Goal: Navigation & Orientation: Find specific page/section

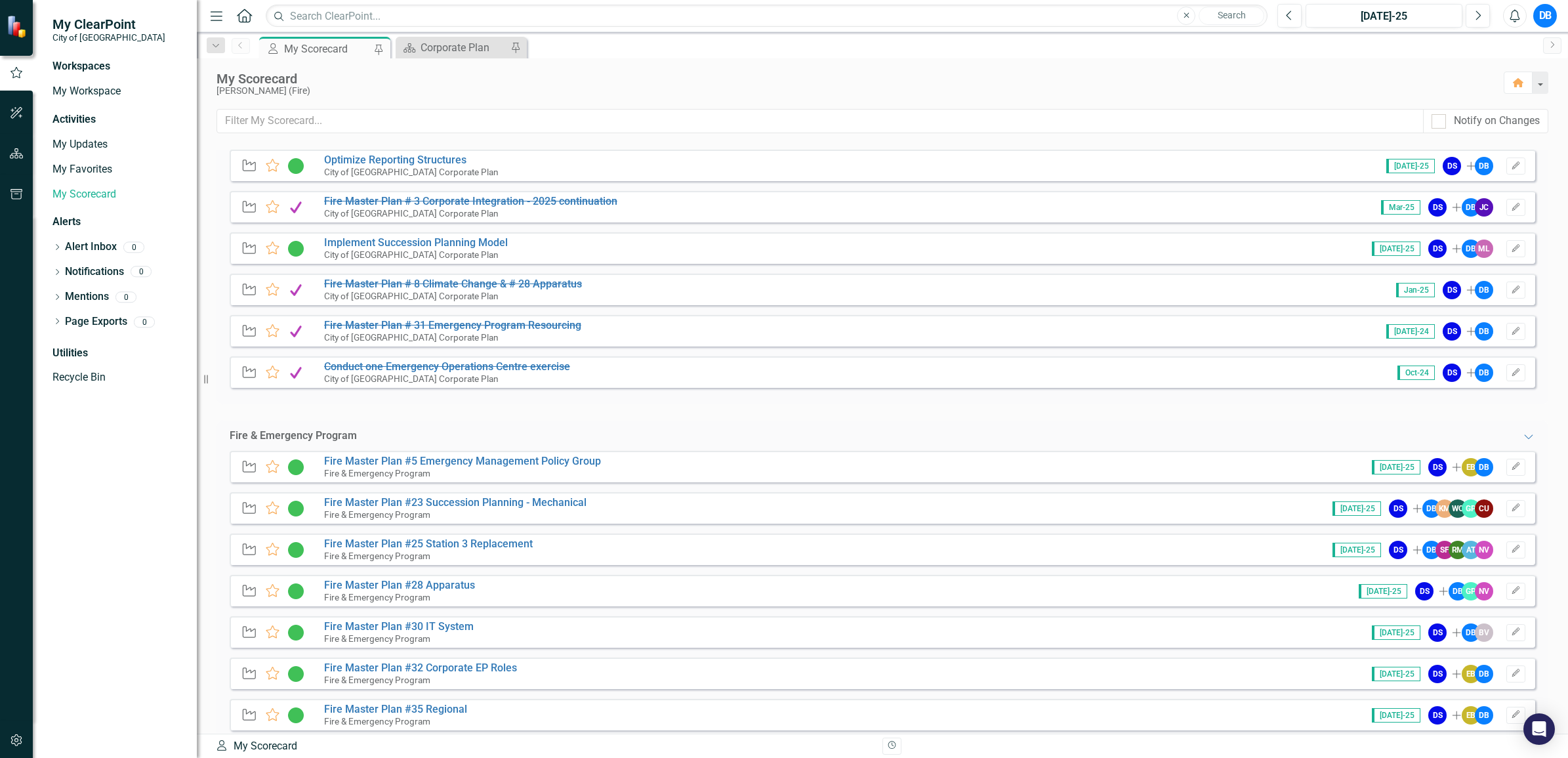
scroll to position [225, 0]
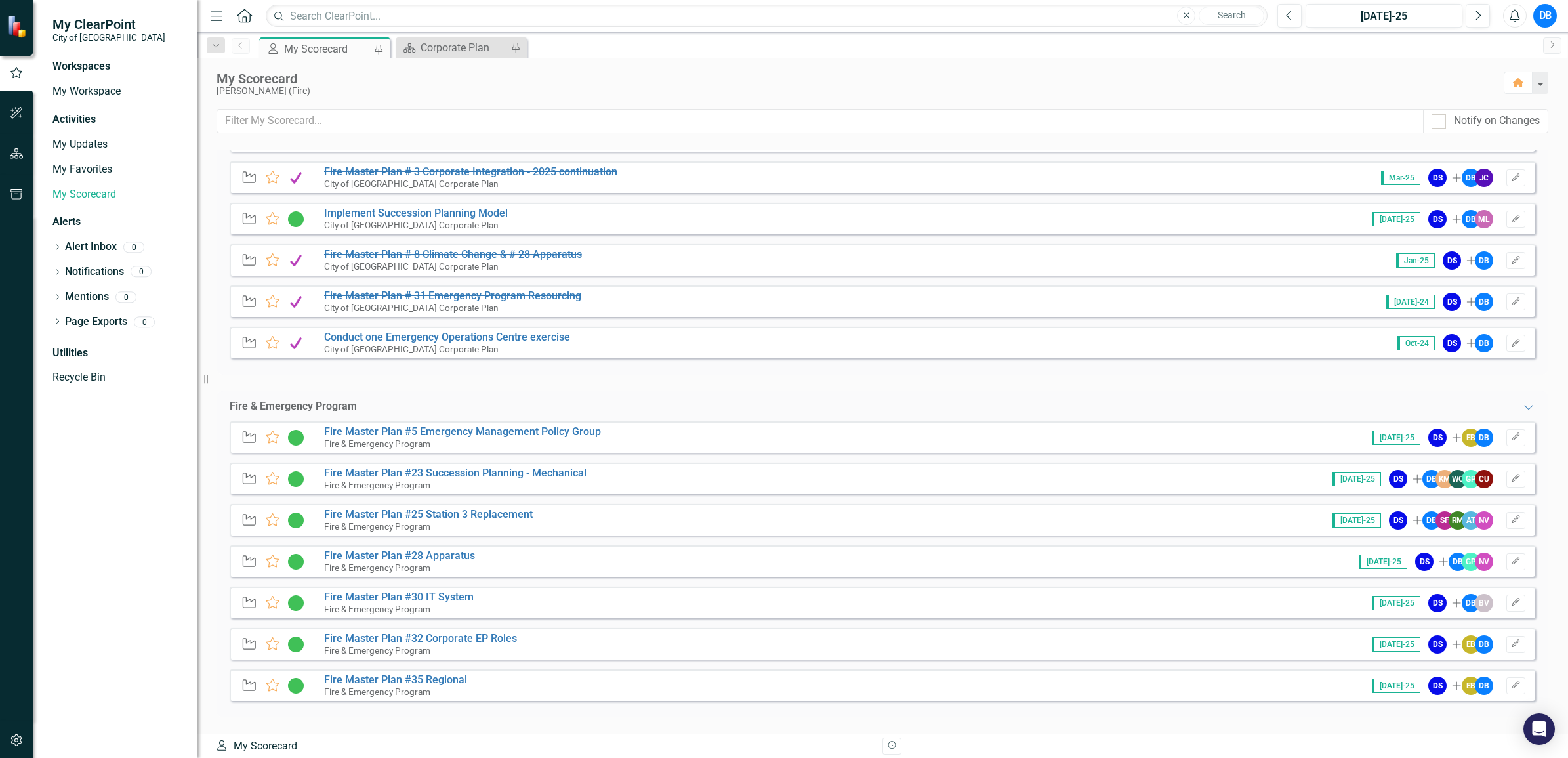
click at [308, 407] on div "Fire & Emergency Program" at bounding box center [293, 406] width 127 height 15
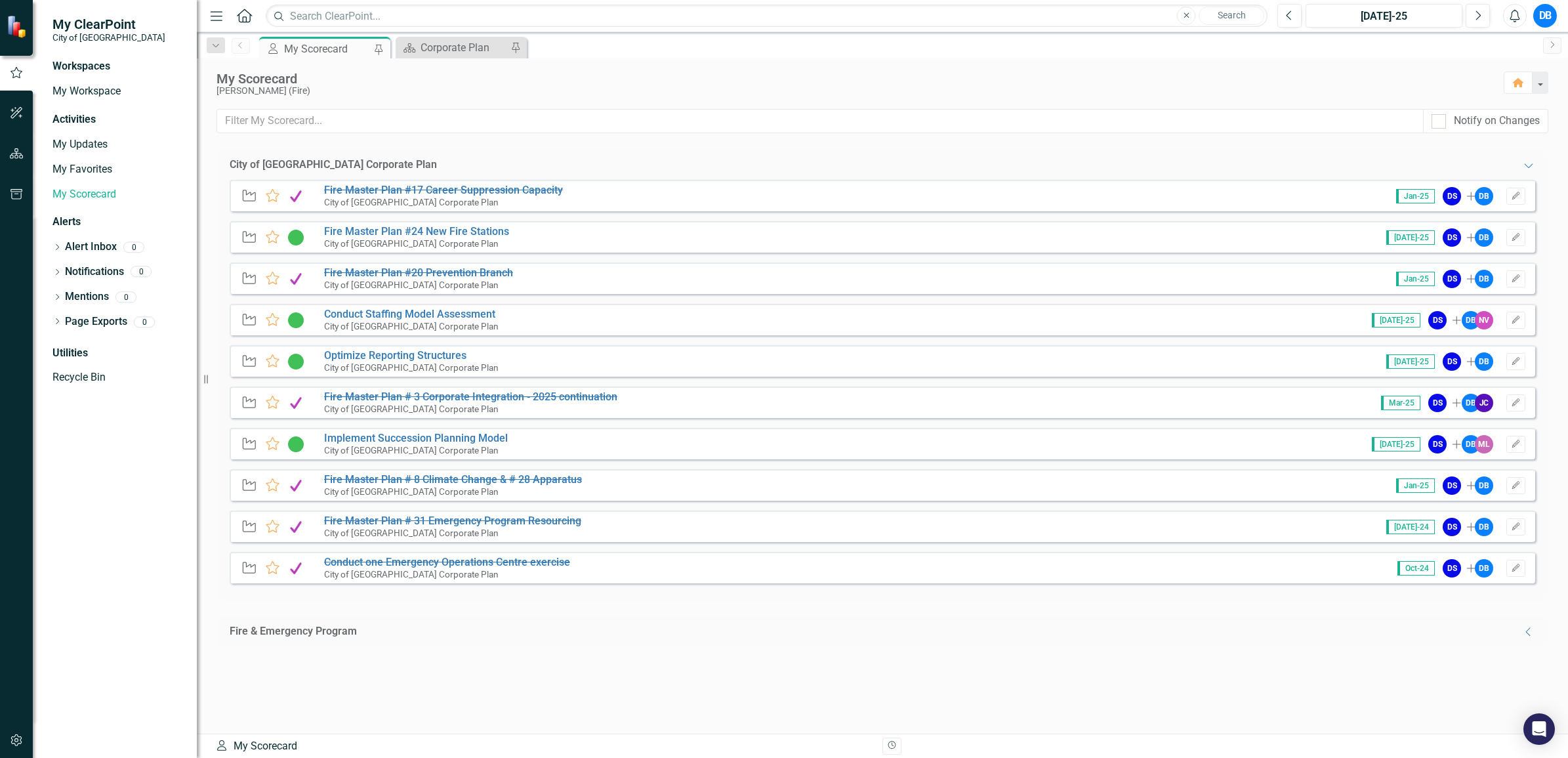
scroll to position [0, 0]
click at [305, 633] on div "Fire & Emergency Program" at bounding box center [293, 632] width 127 height 15
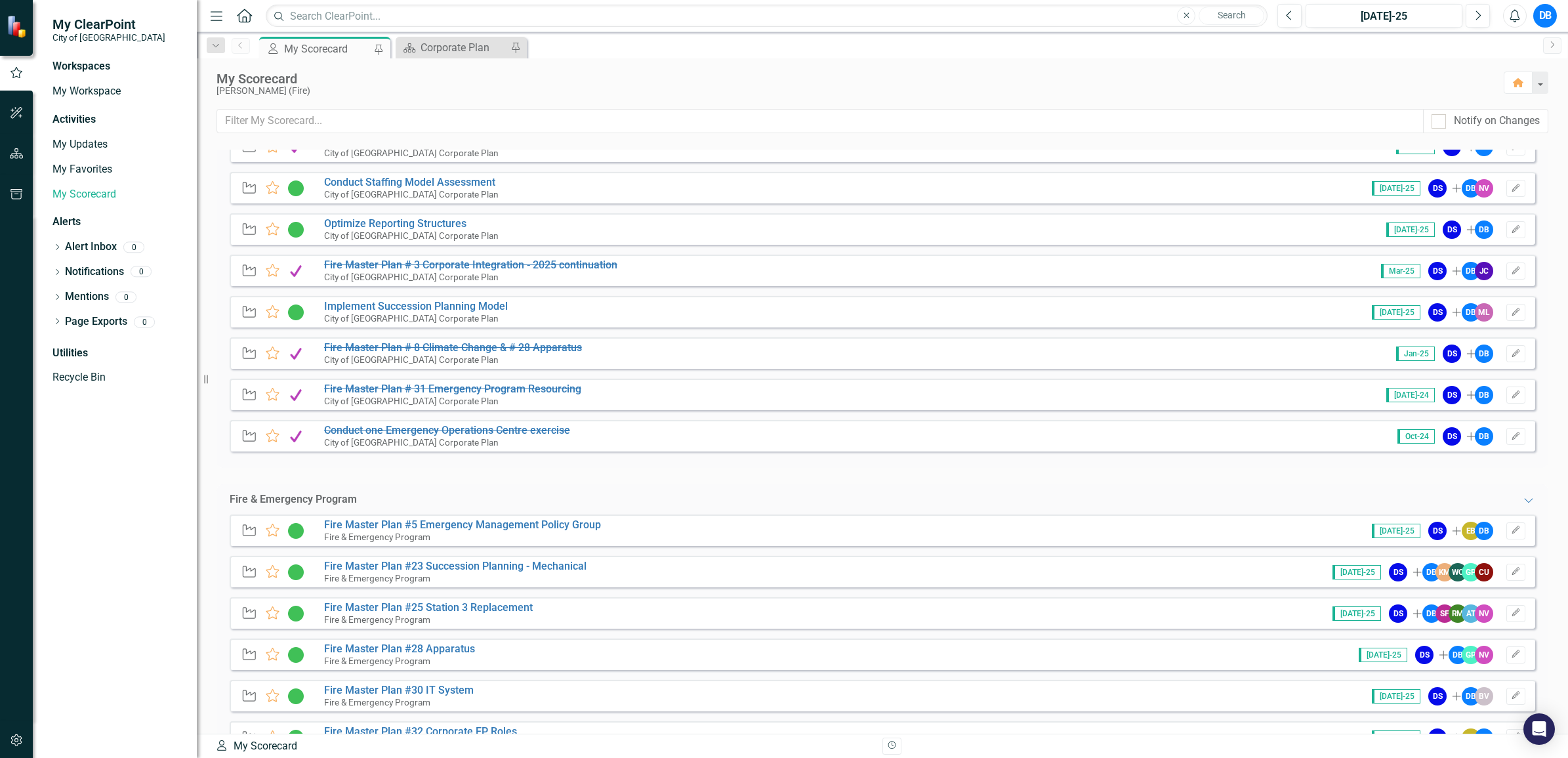
scroll to position [225, 0]
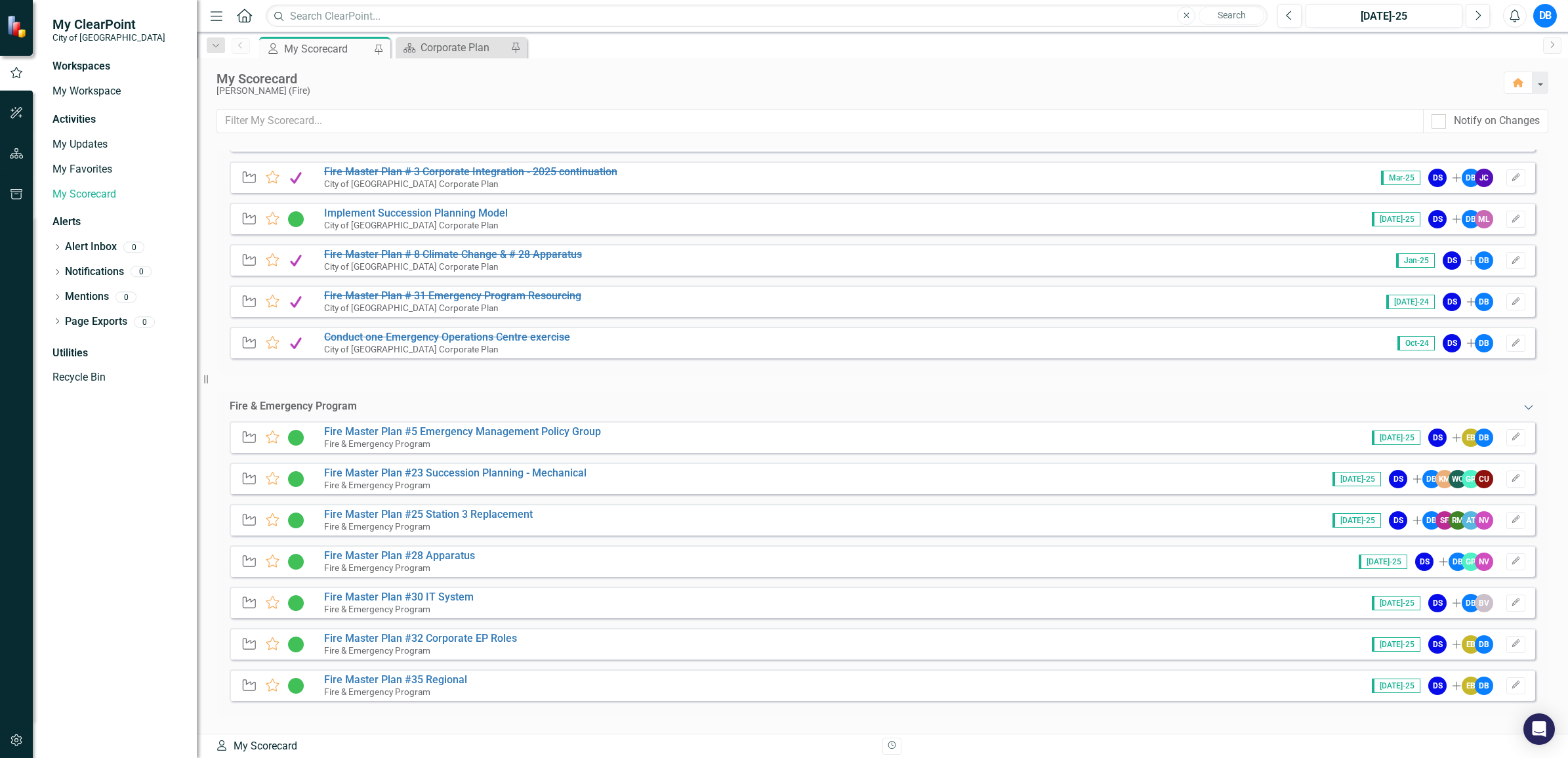
click at [1522, 409] on icon "Expanded" at bounding box center [1528, 407] width 13 height 11
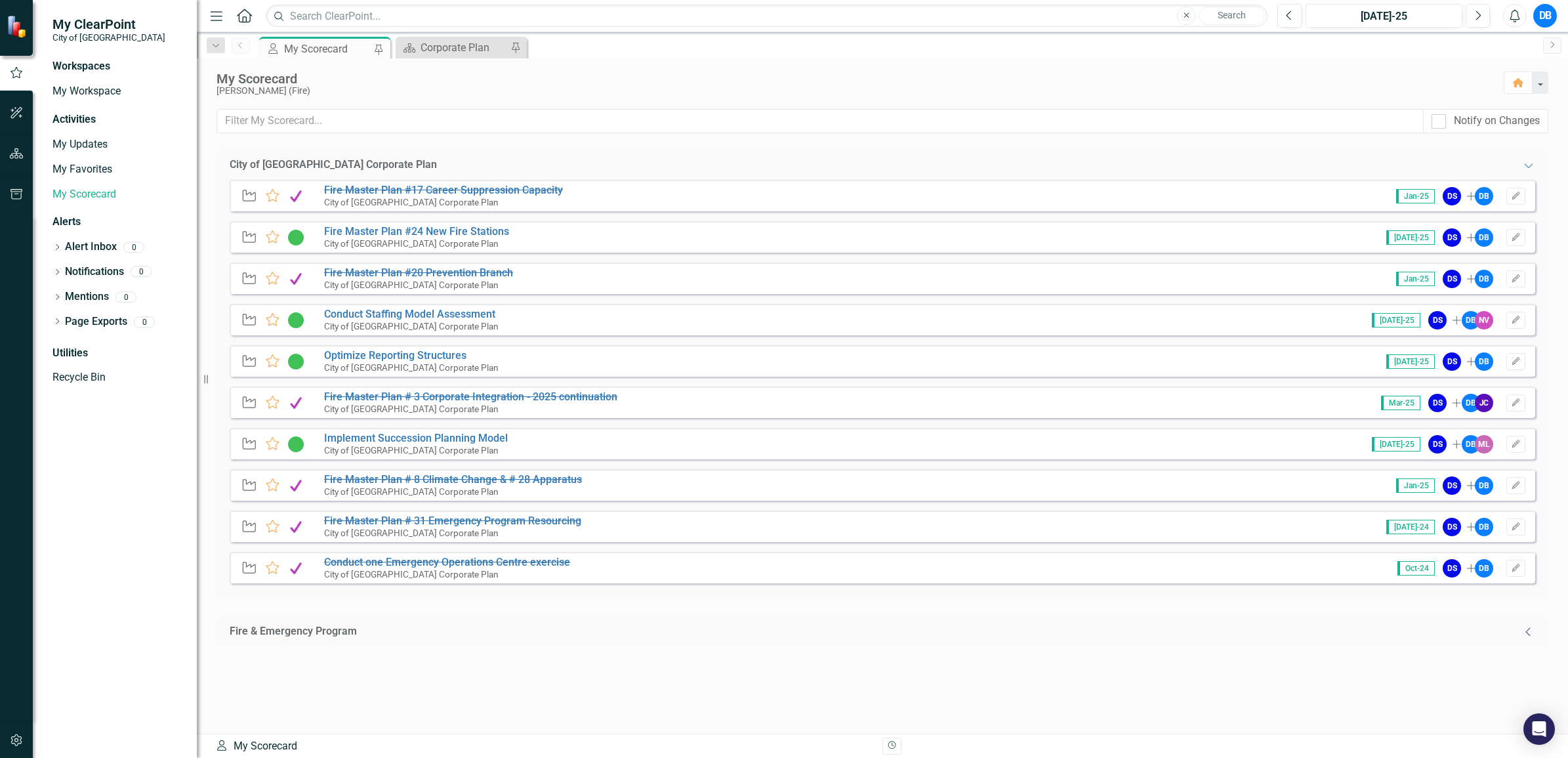
scroll to position [0, 0]
click at [1525, 634] on icon "Collapse" at bounding box center [1528, 632] width 13 height 11
